Goal: Task Accomplishment & Management: Complete application form

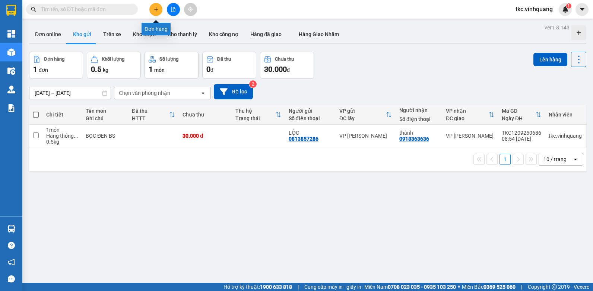
click at [155, 11] on icon "plus" at bounding box center [155, 9] width 5 height 5
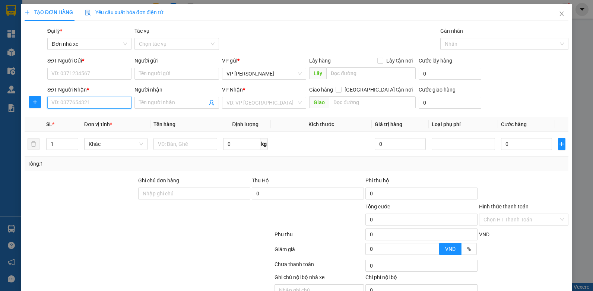
click at [70, 101] on input "SĐT Người Nhận *" at bounding box center [89, 103] width 84 height 12
drag, startPoint x: 78, startPoint y: 118, endPoint x: 276, endPoint y: 157, distance: 202.3
click at [78, 120] on div "0966136136 - dần" at bounding box center [88, 118] width 74 height 8
type input "0966136136"
type input "dần"
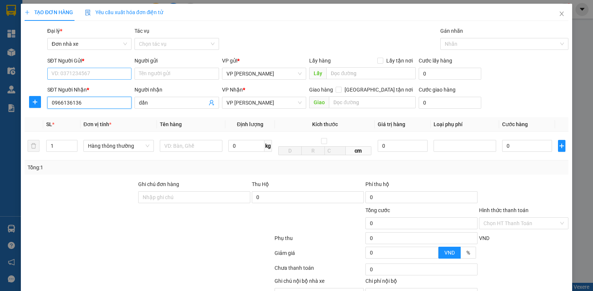
type input "0966136136"
click at [66, 72] on input "SĐT Người Gửi *" at bounding box center [89, 74] width 84 height 12
click at [82, 89] on div "0813857286 - LỘC" at bounding box center [88, 88] width 74 height 8
type input "0813857286"
type input "LỘC"
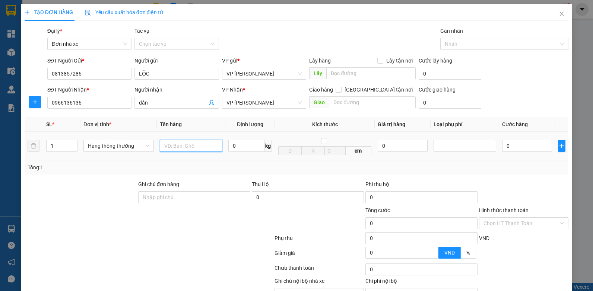
click at [173, 148] on input "text" at bounding box center [191, 146] width 63 height 12
type input "BỌC ĐEN BS"
type input "0.5"
type input "30.000"
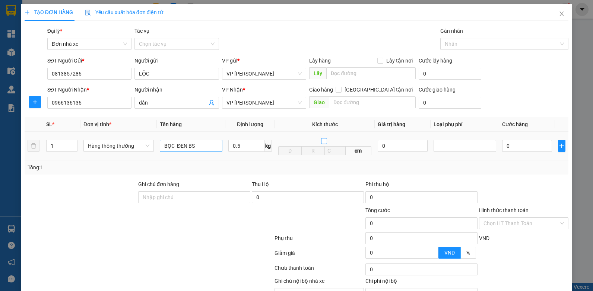
type input "30.000"
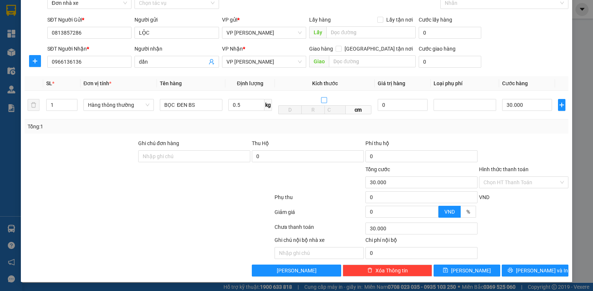
scroll to position [41, 0]
click at [545, 268] on button "[PERSON_NAME] và In" at bounding box center [534, 271] width 67 height 12
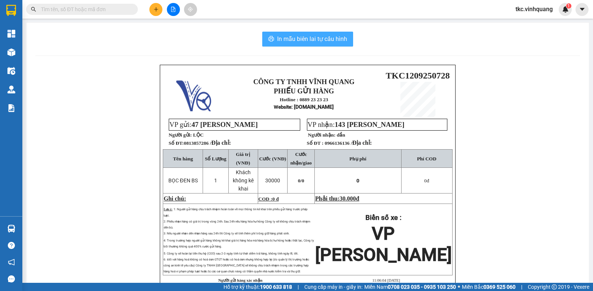
click at [299, 36] on span "In mẫu biên lai tự cấu hình" at bounding box center [312, 38] width 70 height 9
